Goal: Information Seeking & Learning: Check status

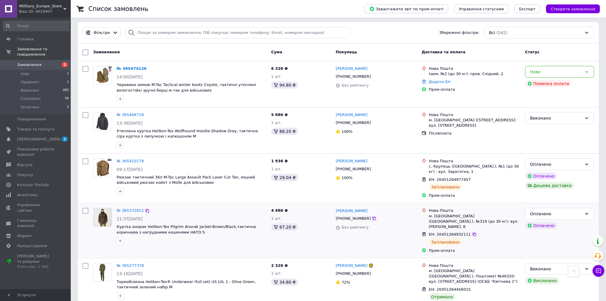
scroll to position [6, 0]
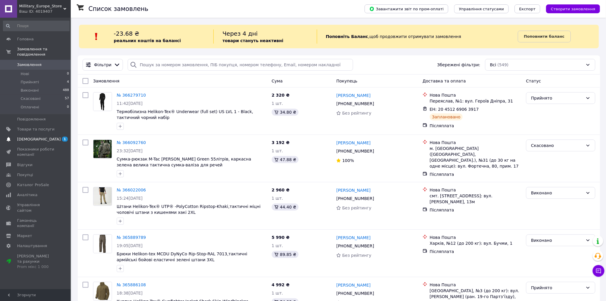
click at [37, 137] on span "[DEMOGRAPHIC_DATA]" at bounding box center [39, 139] width 44 height 5
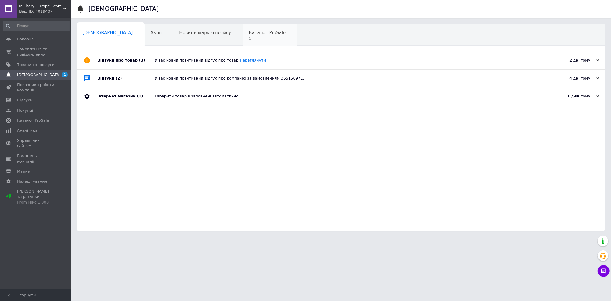
click at [243, 28] on div "Каталог ProSale 1" at bounding box center [270, 35] width 54 height 22
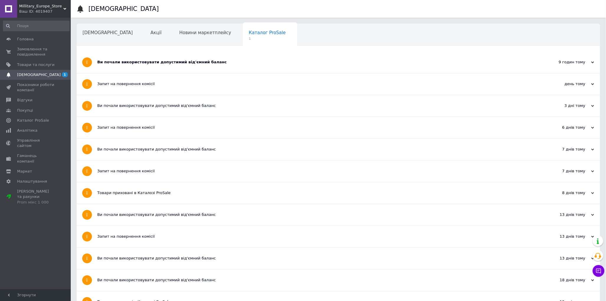
click at [162, 63] on div "Ви почали використовувати допустимий від'ємний баланс" at bounding box center [316, 61] width 438 height 5
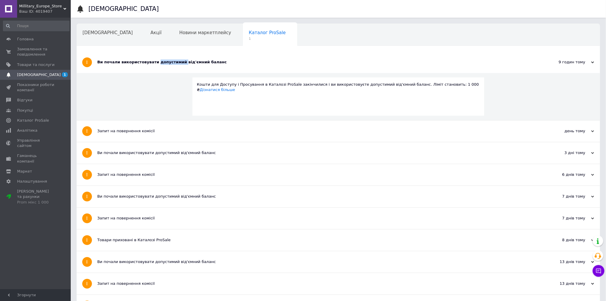
click at [162, 63] on div "Ви почали використовувати допустимий від'ємний баланс" at bounding box center [316, 61] width 438 height 5
